Goal: Task Accomplishment & Management: Manage account settings

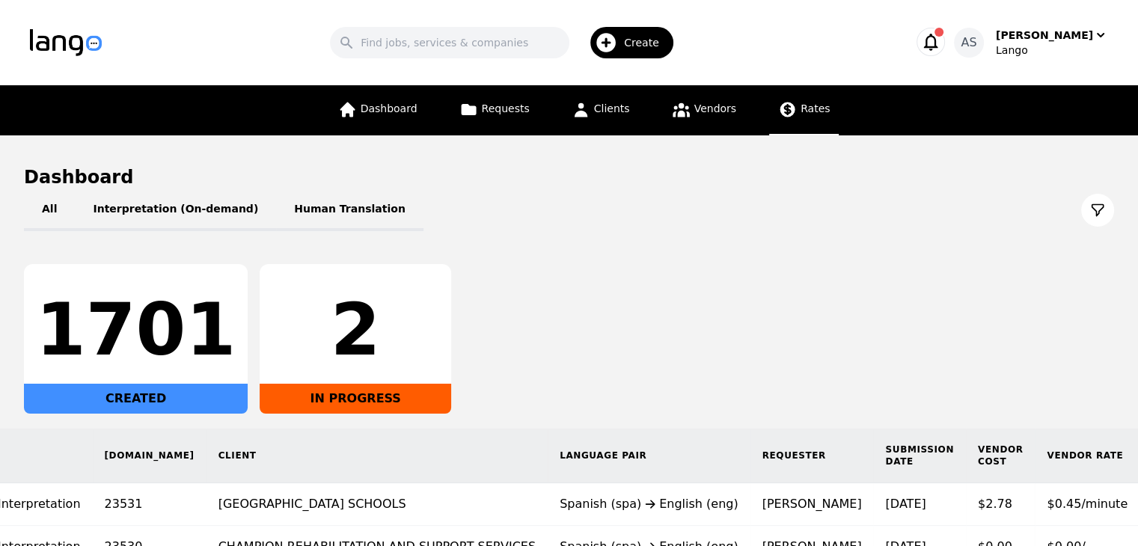
click at [785, 120] on link "Rates" at bounding box center [804, 110] width 70 height 50
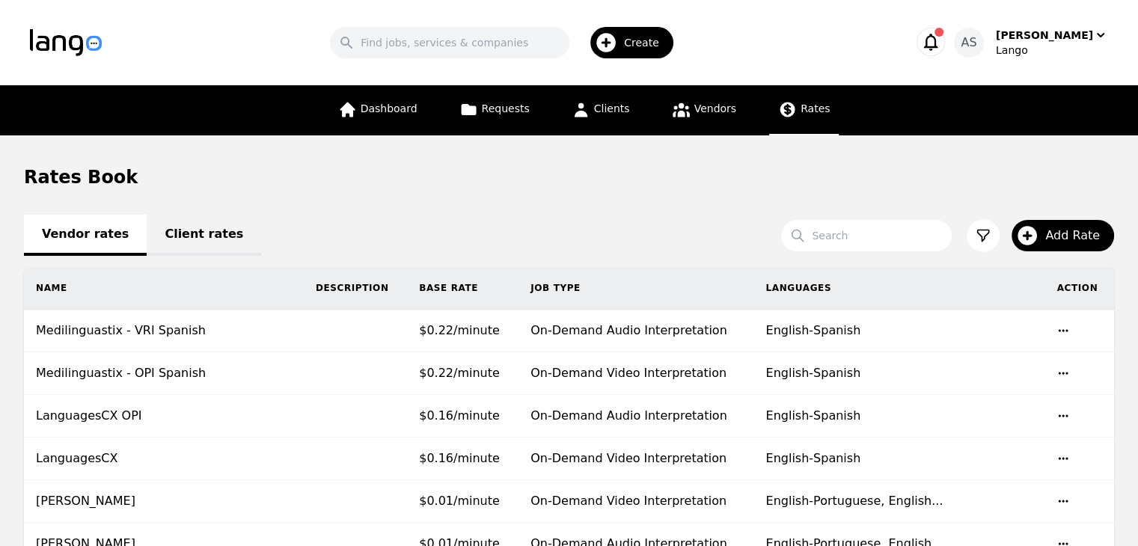
click at [180, 231] on link "Client rates" at bounding box center [204, 235] width 114 height 41
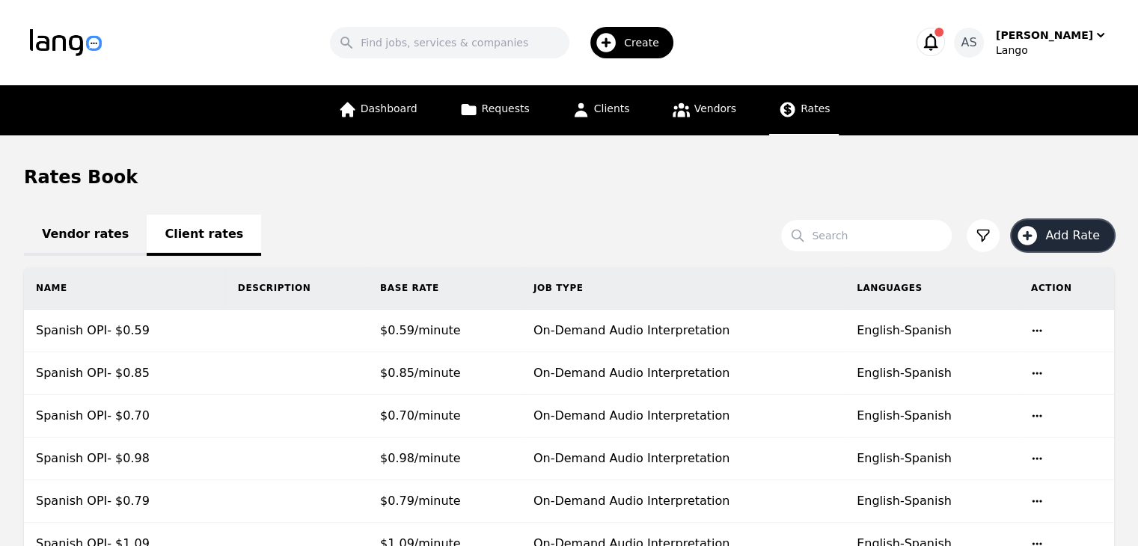
click at [1094, 233] on span "Add Rate" at bounding box center [1077, 236] width 65 height 18
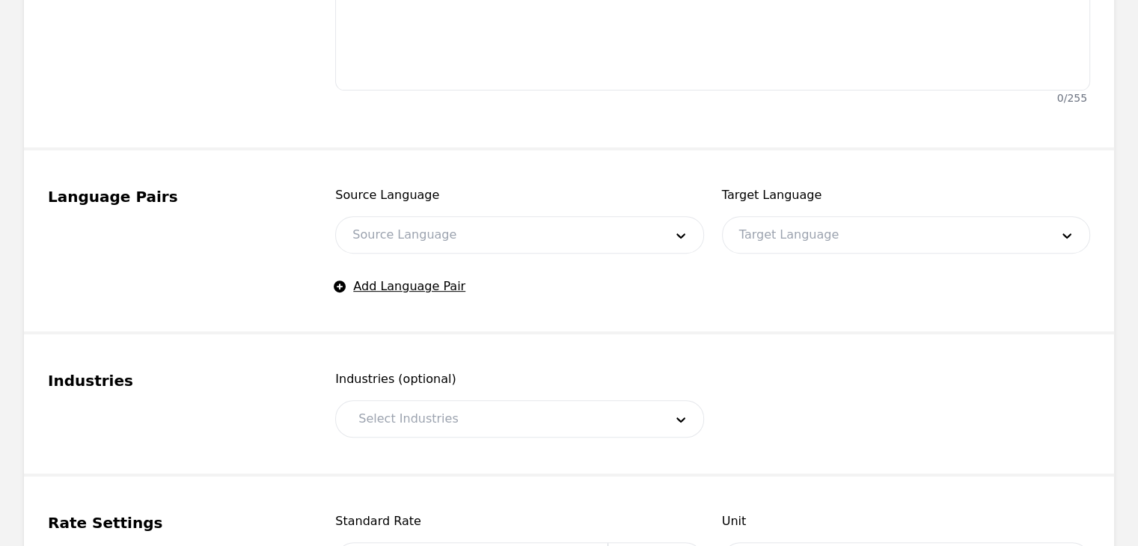
scroll to position [551, 0]
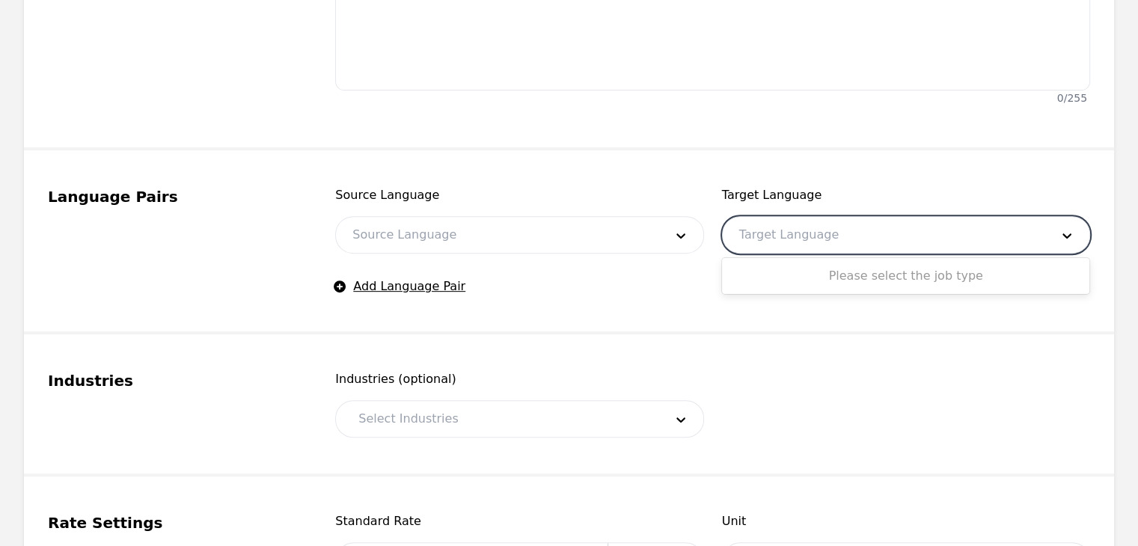
click at [891, 233] on div at bounding box center [884, 235] width 322 height 36
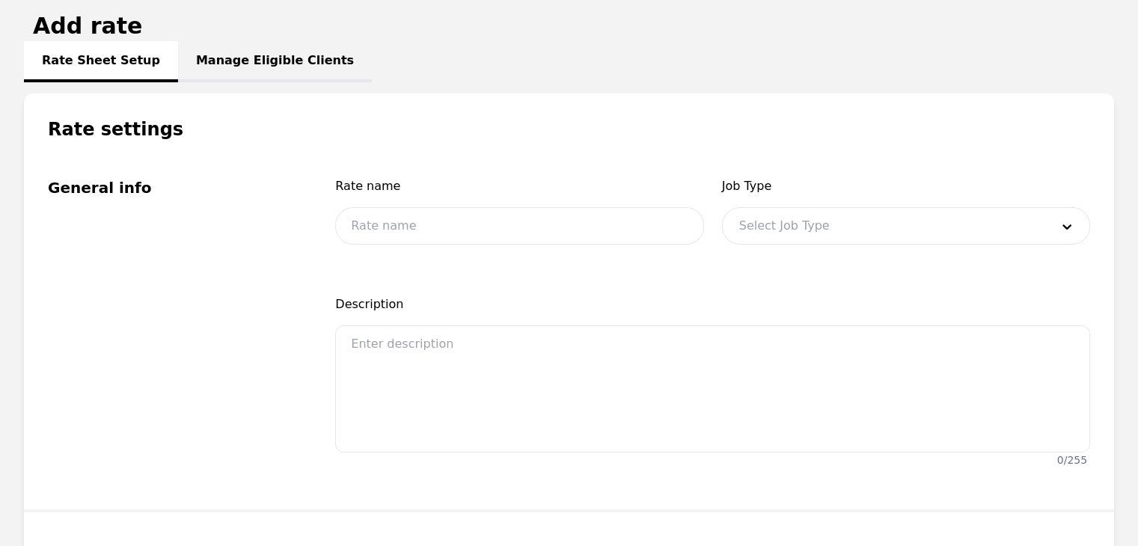
scroll to position [197, 0]
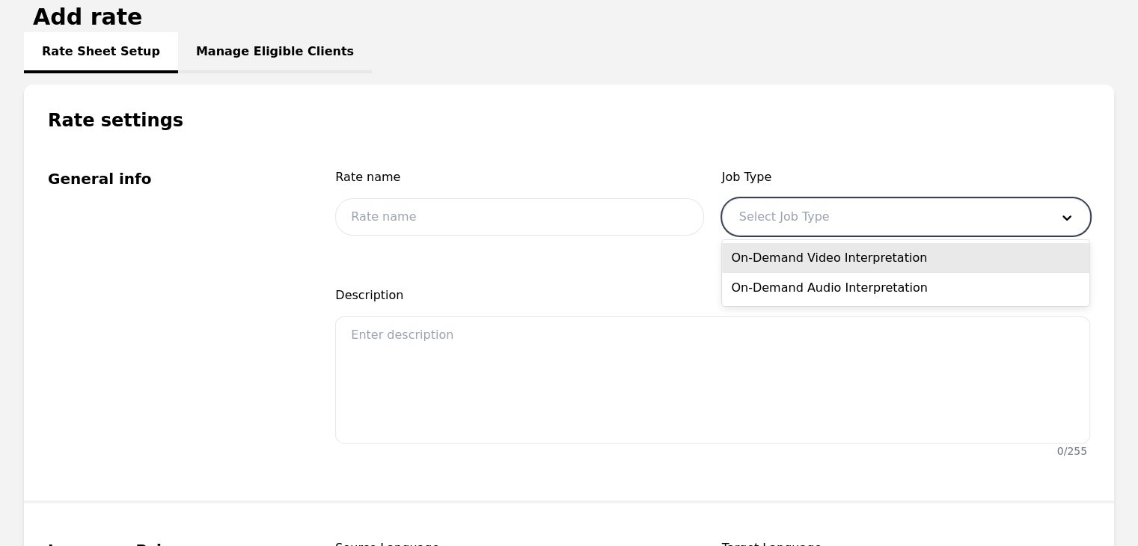
click at [865, 212] on div at bounding box center [884, 217] width 322 height 36
click at [850, 249] on div "On-Demand Video Interpretation" at bounding box center [905, 258] width 367 height 30
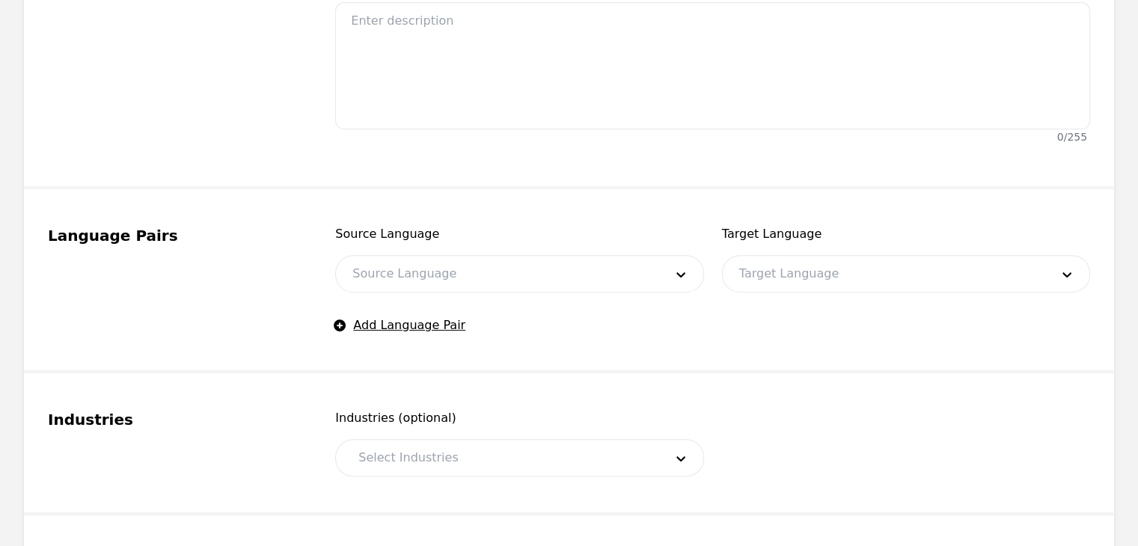
scroll to position [518, 0]
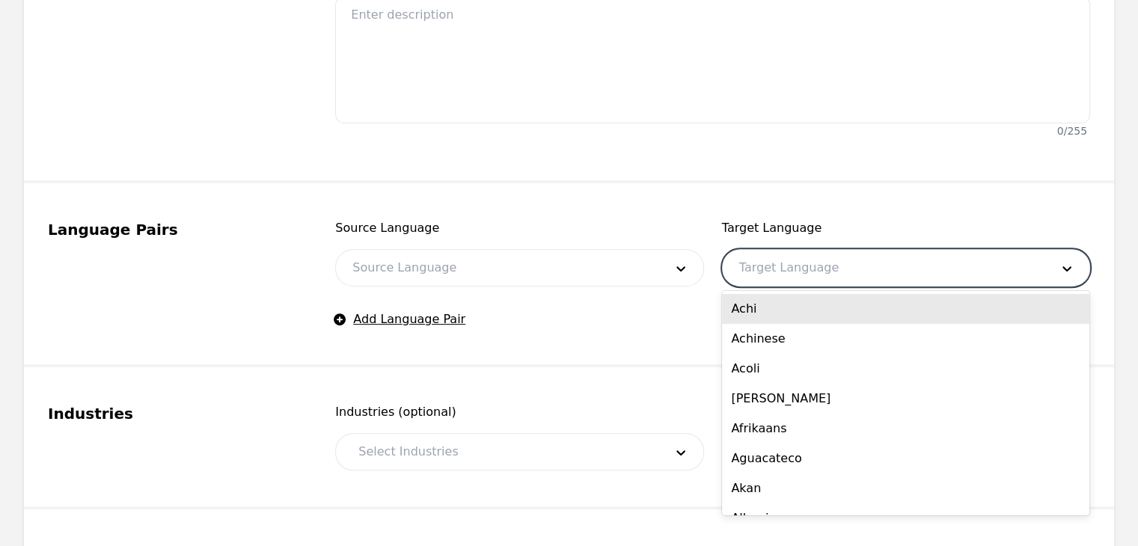
click at [850, 250] on div at bounding box center [884, 268] width 322 height 36
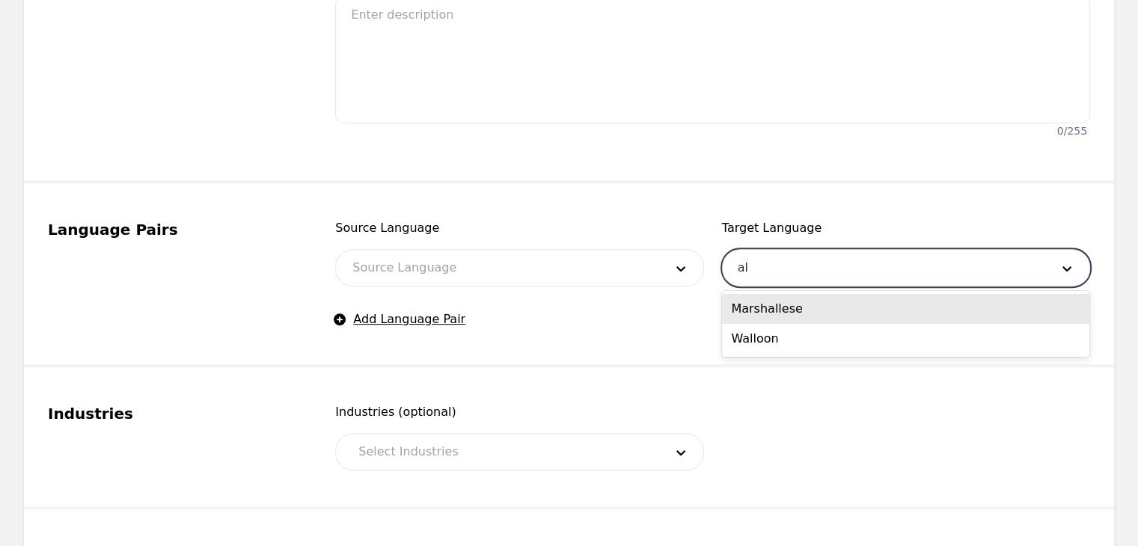
type input "a"
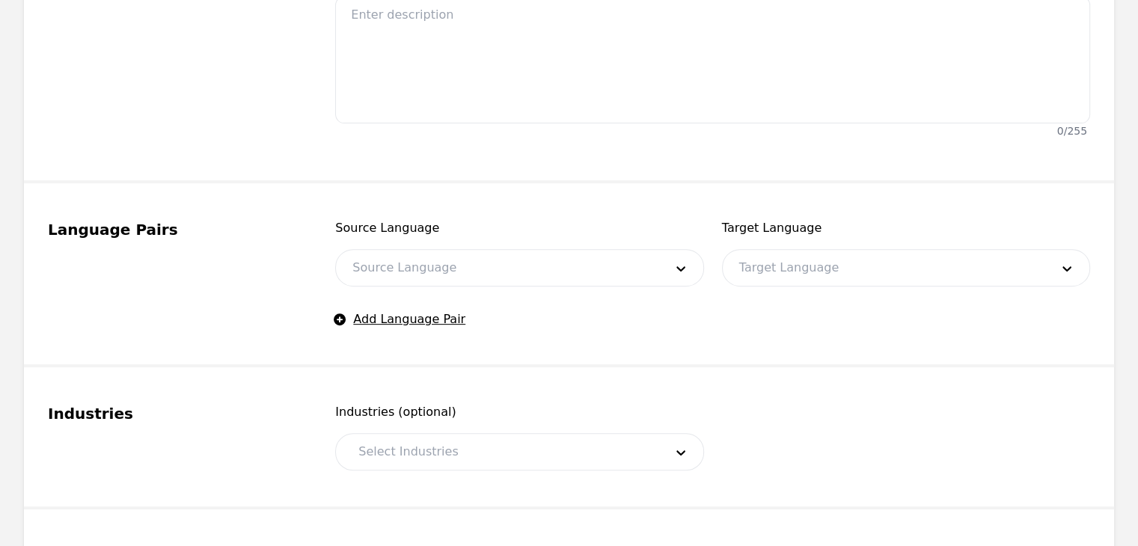
click at [718, 196] on fieldset "Language Pairs Source Language Source Language Target Language Target Language …" at bounding box center [569, 275] width 1090 height 184
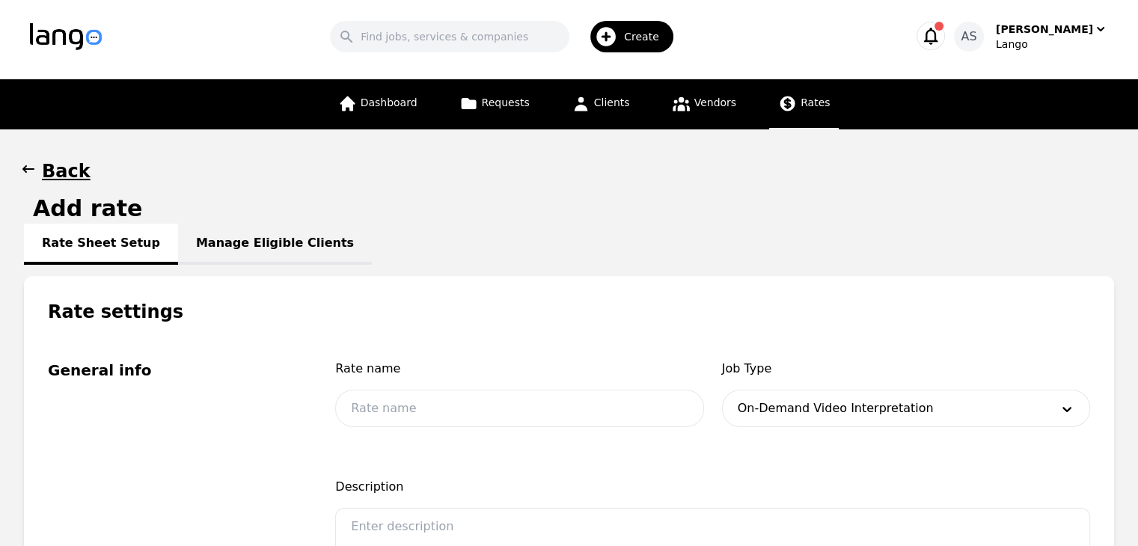
scroll to position [0, 0]
